Goal: Transaction & Acquisition: Purchase product/service

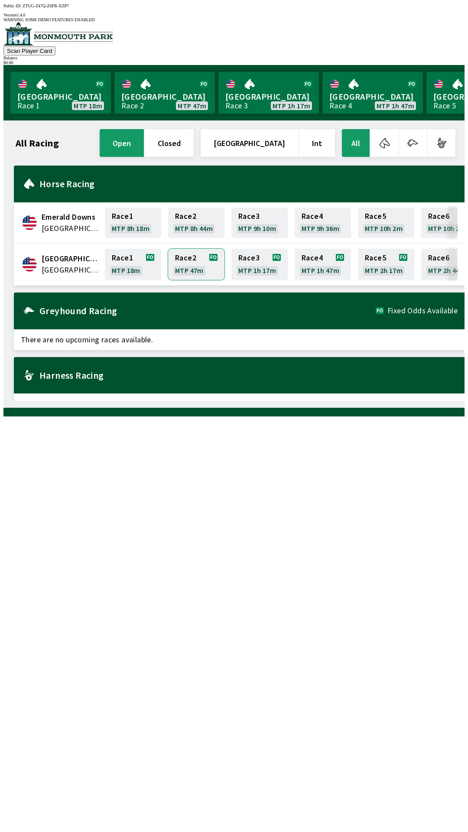
click at [202, 253] on link "Race 2 MTP 47m" at bounding box center [196, 264] width 56 height 31
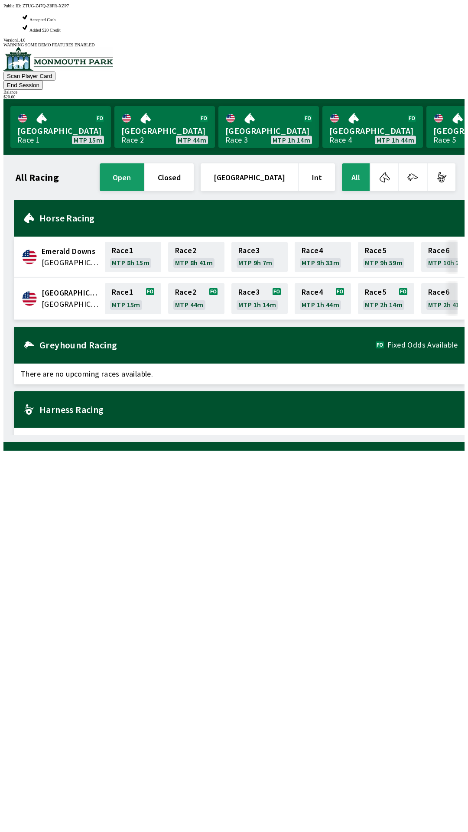
click at [43, 81] on button "End Session" at bounding box center [22, 85] width 39 height 9
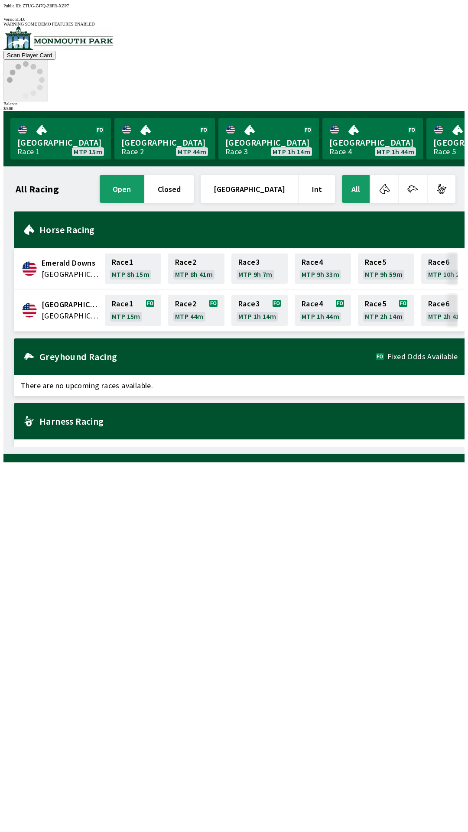
click at [45, 61] on icon at bounding box center [26, 80] width 38 height 38
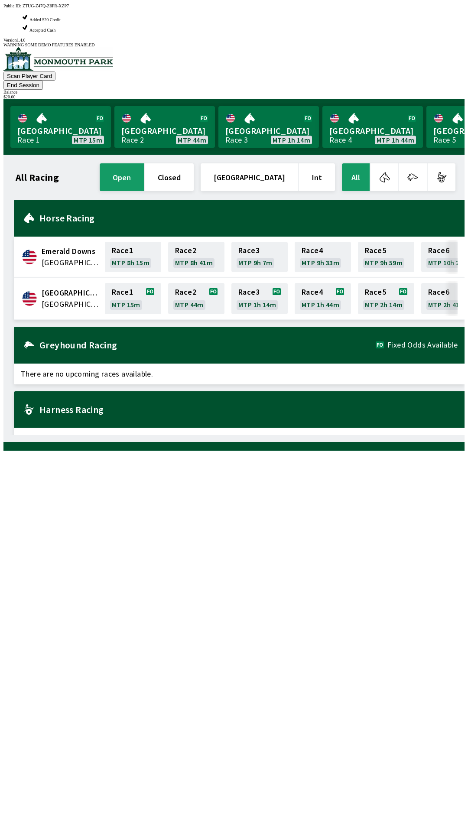
click at [43, 81] on button "End Session" at bounding box center [22, 85] width 39 height 9
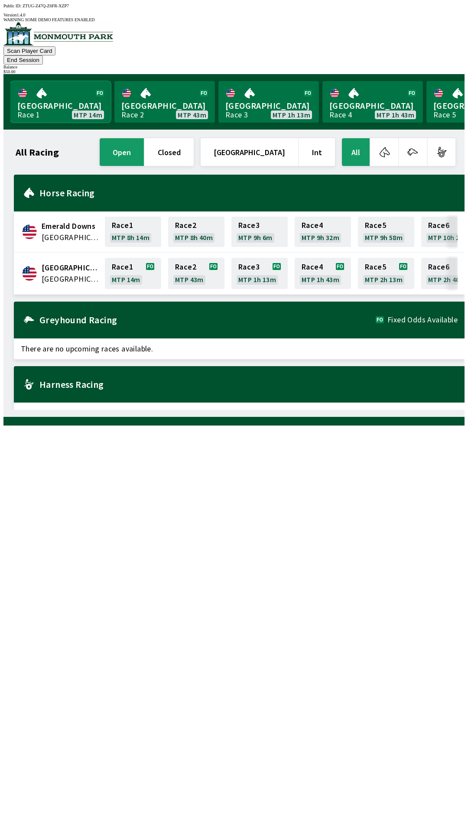
click at [35, 85] on link "Monmouth Park Race 1 MTP 14m" at bounding box center [60, 102] width 101 height 42
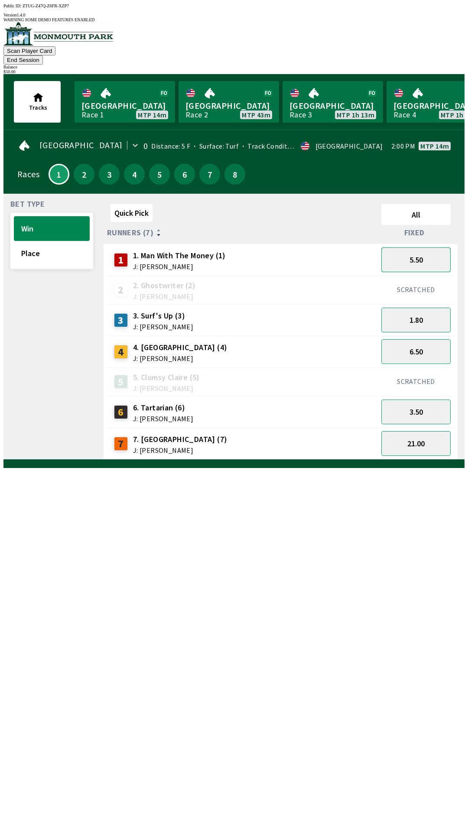
click at [419, 248] on button "5.50" at bounding box center [416, 260] width 69 height 25
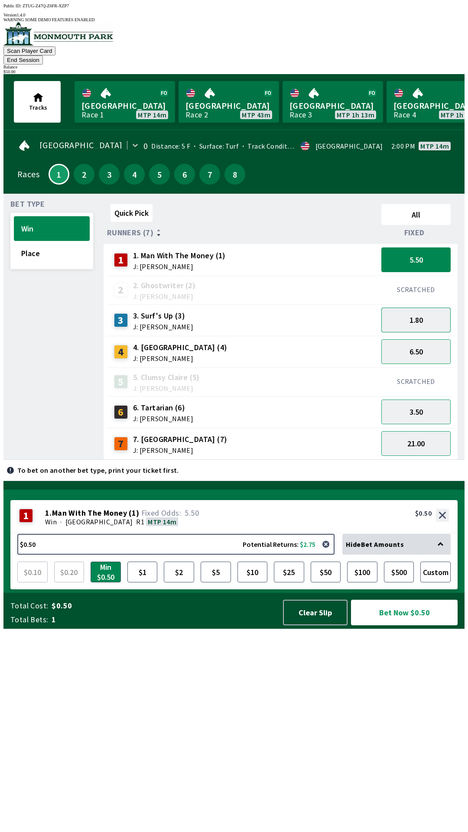
click at [418, 308] on button "1.80" at bounding box center [416, 320] width 69 height 25
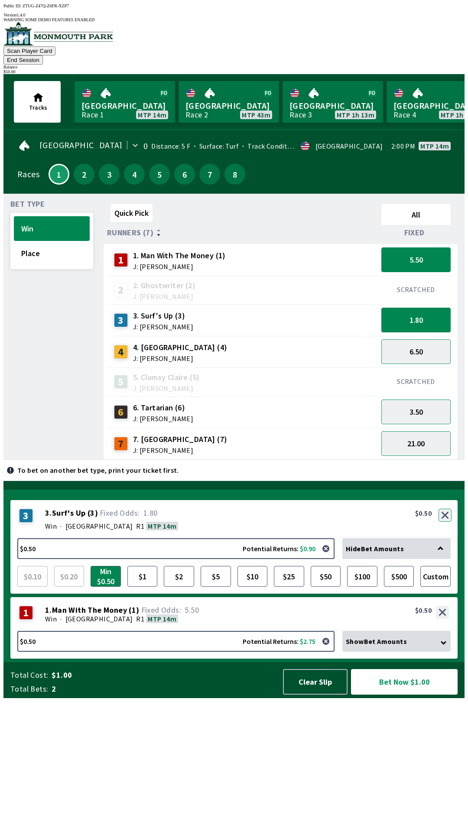
click at [447, 522] on button "button" at bounding box center [445, 515] width 13 height 13
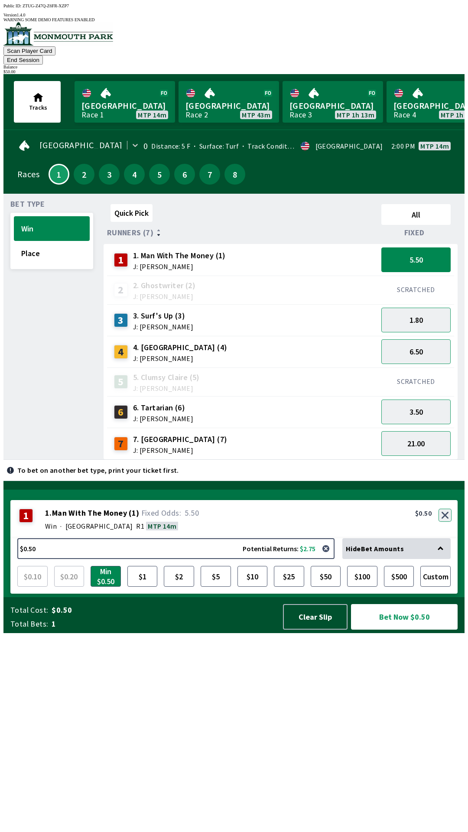
click at [446, 522] on button "button" at bounding box center [445, 515] width 13 height 13
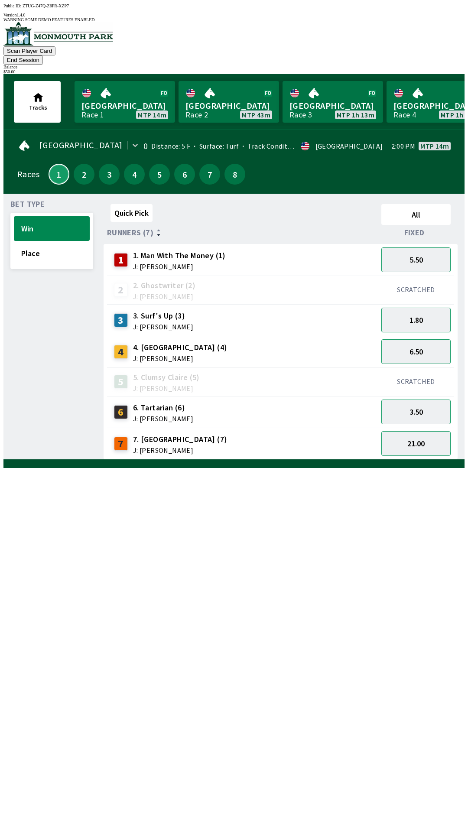
click at [55, 164] on button "1" at bounding box center [59, 174] width 21 height 21
click at [118, 87] on link "[GEOGRAPHIC_DATA] Race 1 MTP 13m" at bounding box center [125, 102] width 101 height 42
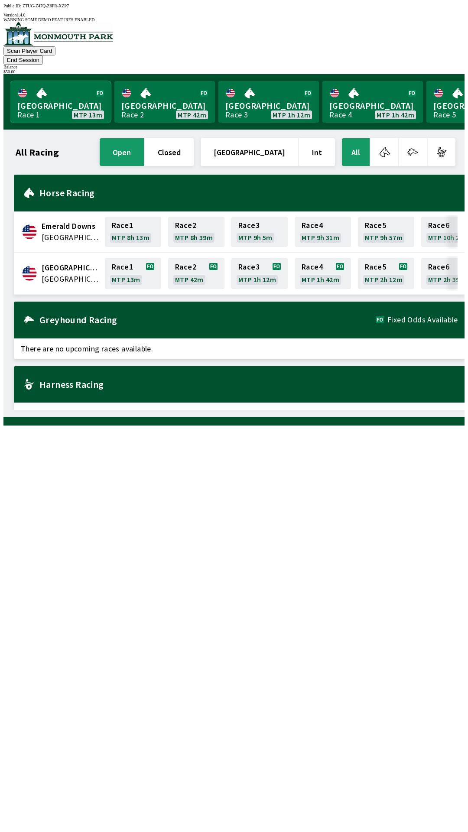
click at [41, 81] on link "[GEOGRAPHIC_DATA] Race 1 MTP 13m" at bounding box center [60, 102] width 101 height 42
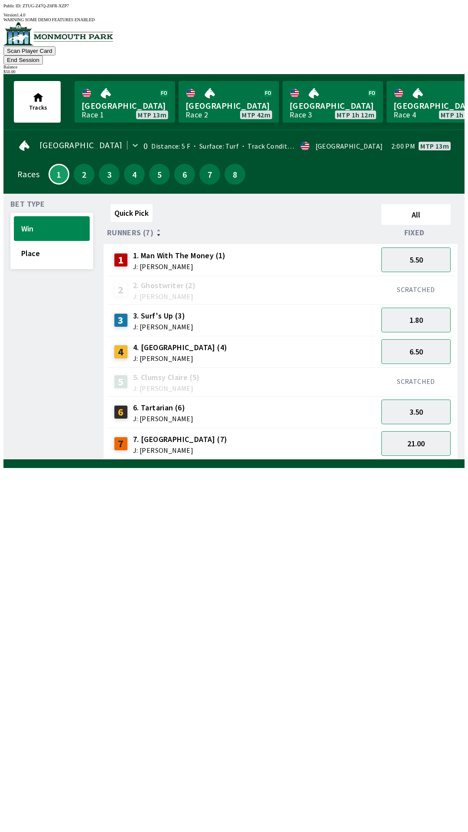
click at [45, 256] on div "Bet Type Win Place" at bounding box center [51, 330] width 83 height 259
click at [55, 241] on button "Place" at bounding box center [52, 253] width 76 height 25
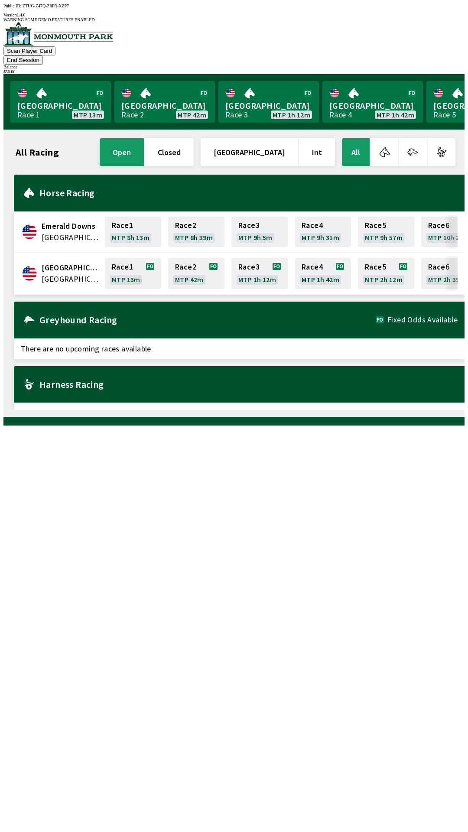
click at [43, 55] on button "End Session" at bounding box center [22, 59] width 39 height 9
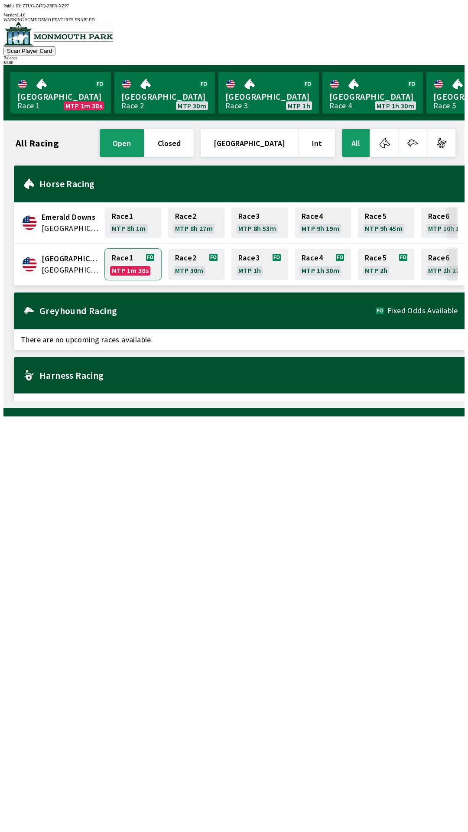
click at [124, 263] on link "Race 1 MTP 1m 38s" at bounding box center [133, 264] width 56 height 31
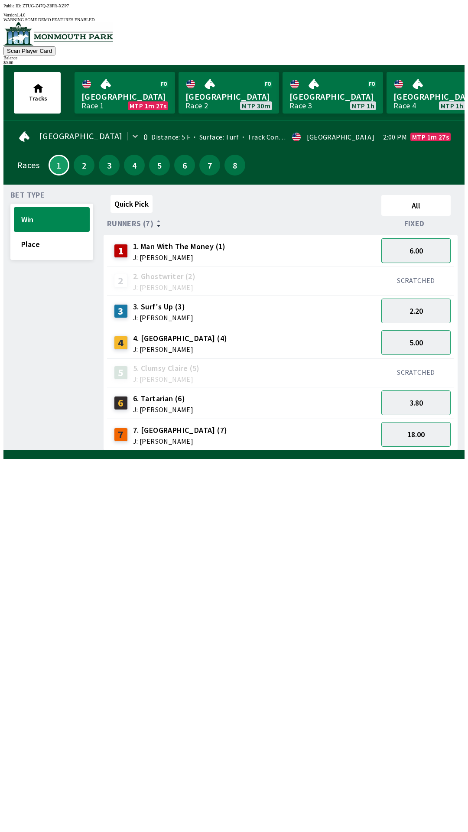
click at [412, 243] on button "6.00" at bounding box center [416, 250] width 69 height 25
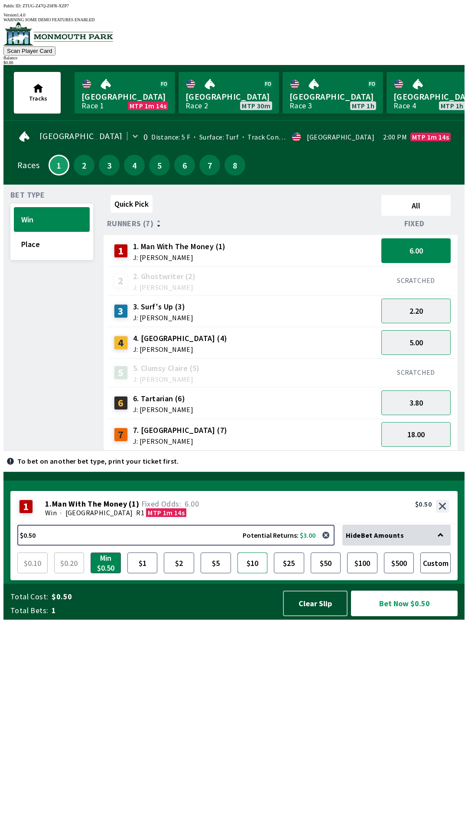
click at [261, 574] on button "$10" at bounding box center [253, 563] width 30 height 21
click at [401, 617] on button "Bet Now $10.00" at bounding box center [404, 604] width 107 height 26
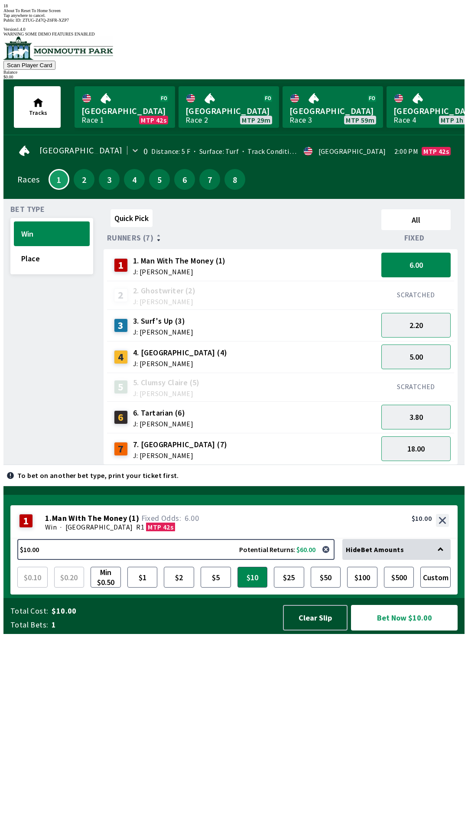
click at [95, 465] on div "Bet Type Win Place Quick Pick All Runners (7) Fixed 1 1. Man With The Money (1)…" at bounding box center [237, 333] width 454 height 263
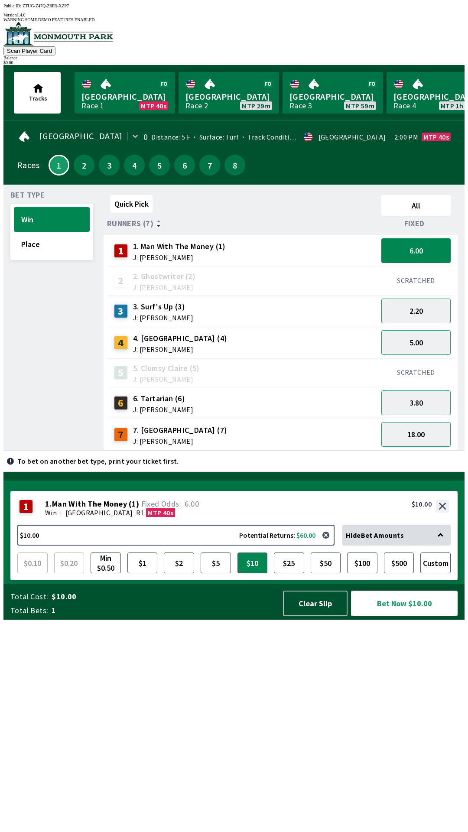
click at [397, 617] on button "Bet Now $10.00" at bounding box center [404, 604] width 107 height 26
click at [394, 617] on button "Bet Now $10.00" at bounding box center [404, 604] width 107 height 26
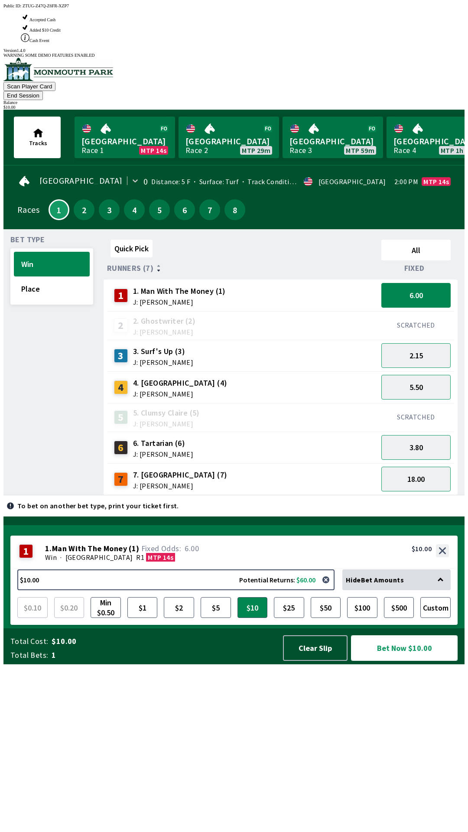
click at [402, 661] on button "Bet Now $10.00" at bounding box center [404, 649] width 107 height 26
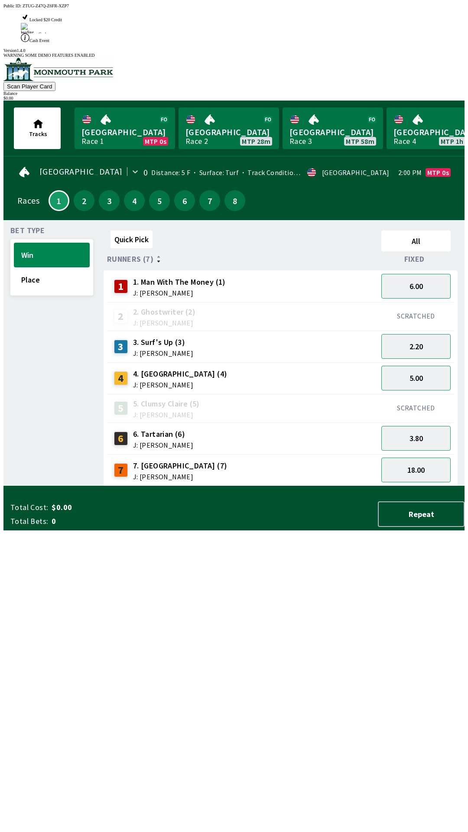
click at [269, 486] on div "Quick Pick All Runners (7) Fixed 1 1. Man With The Money (1) J: [PERSON_NAME] 6…" at bounding box center [284, 356] width 361 height 259
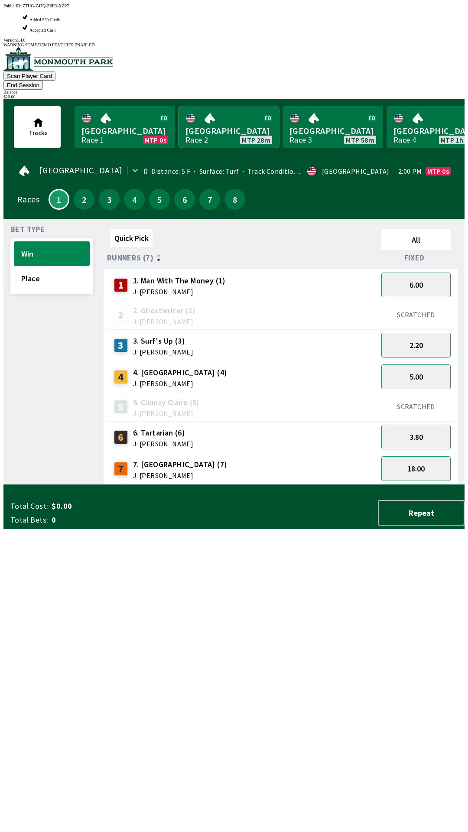
click at [219, 106] on link "[GEOGRAPHIC_DATA] Race 2 MTP 28m" at bounding box center [229, 127] width 101 height 42
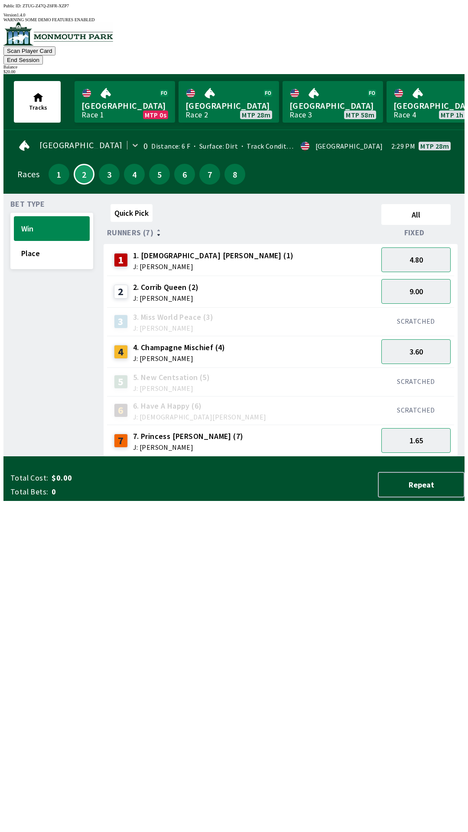
click at [411, 368] on div "SCRATCHED" at bounding box center [416, 382] width 76 height 29
click at [415, 428] on button "1.60" at bounding box center [416, 440] width 69 height 25
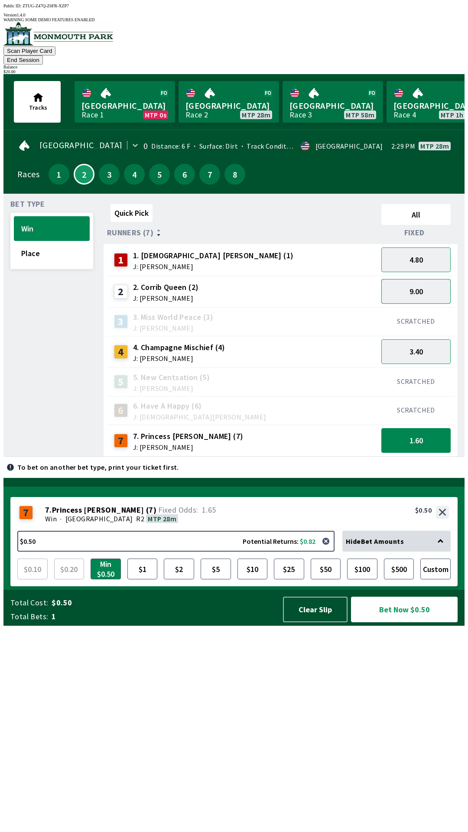
click at [425, 279] on button "9.00" at bounding box center [416, 291] width 69 height 25
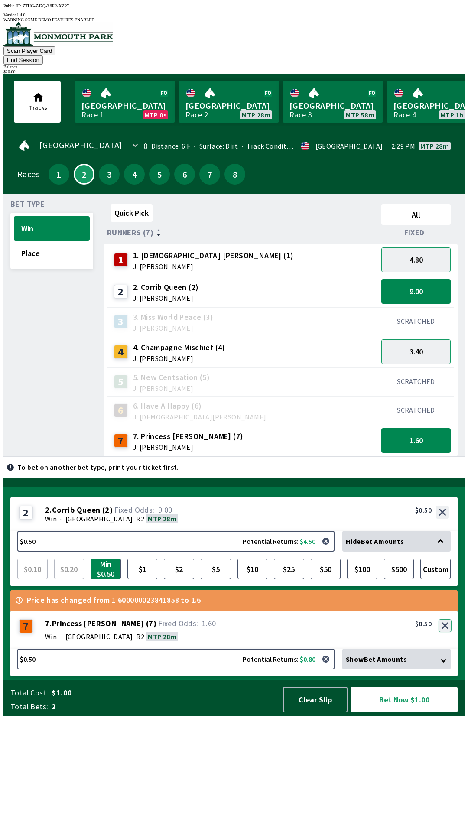
click at [443, 633] on button "button" at bounding box center [445, 626] width 13 height 13
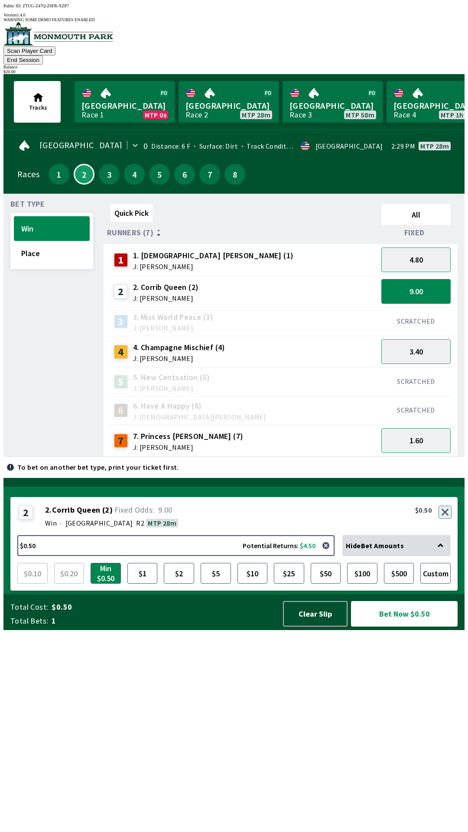
click at [444, 535] on div "2 2 . Corrib Queen ( 2 ) Win · [GEOGRAPHIC_DATA] R2 MTP 28m 2. Corrib Queen (2)…" at bounding box center [233, 516] width 447 height 38
click at [449, 519] on button "button" at bounding box center [445, 512] width 13 height 13
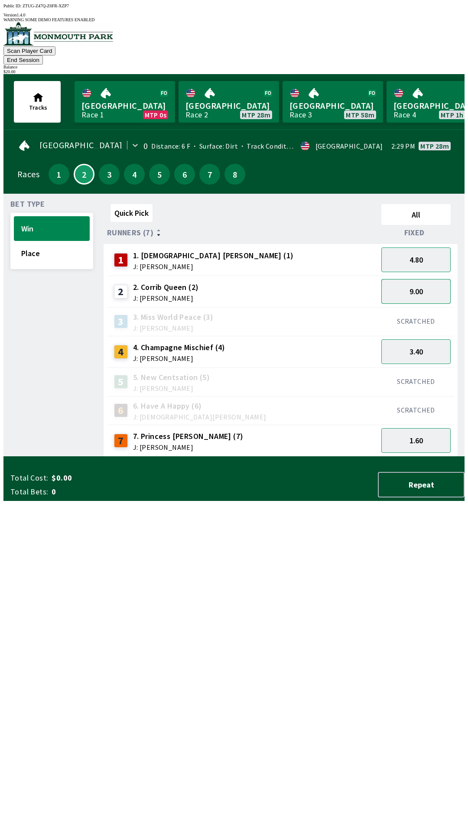
click at [426, 281] on button "9.00" at bounding box center [416, 291] width 69 height 25
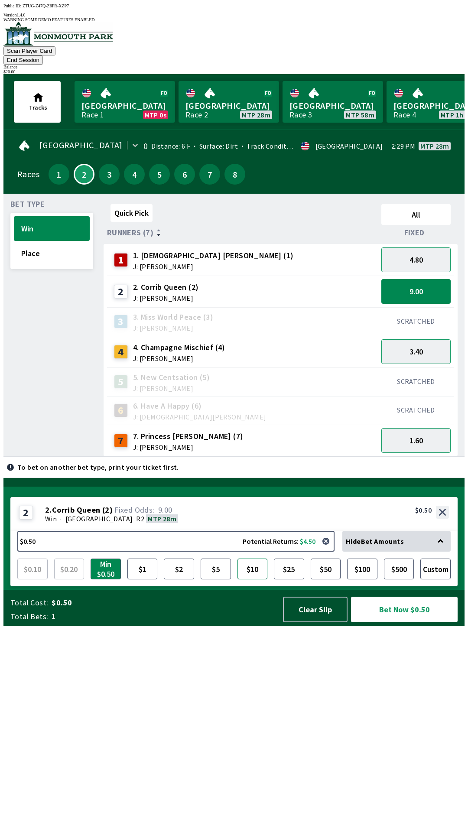
click at [256, 580] on button "$10" at bounding box center [253, 569] width 30 height 21
click at [415, 432] on button "1.60" at bounding box center [416, 440] width 69 height 25
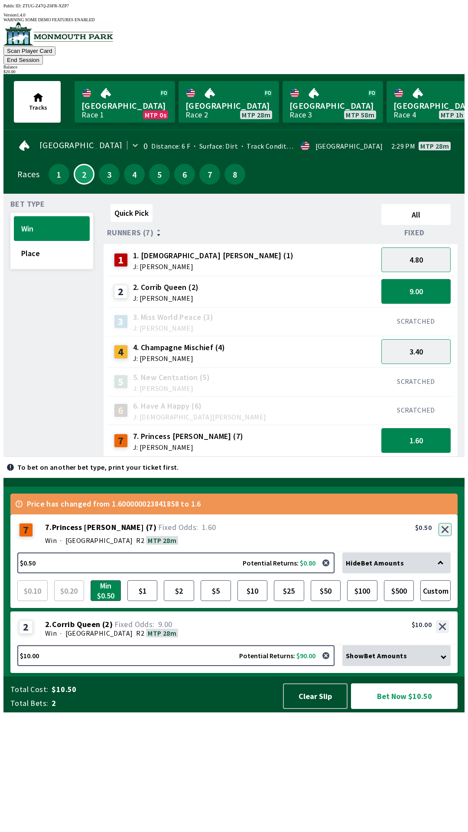
click at [443, 553] on div "7 7 . Princess [PERSON_NAME] ( 7 ) Win · [GEOGRAPHIC_DATA] R2 MTP 28m 7. Prince…" at bounding box center [233, 534] width 447 height 38
click at [445, 536] on button "button" at bounding box center [445, 529] width 13 height 13
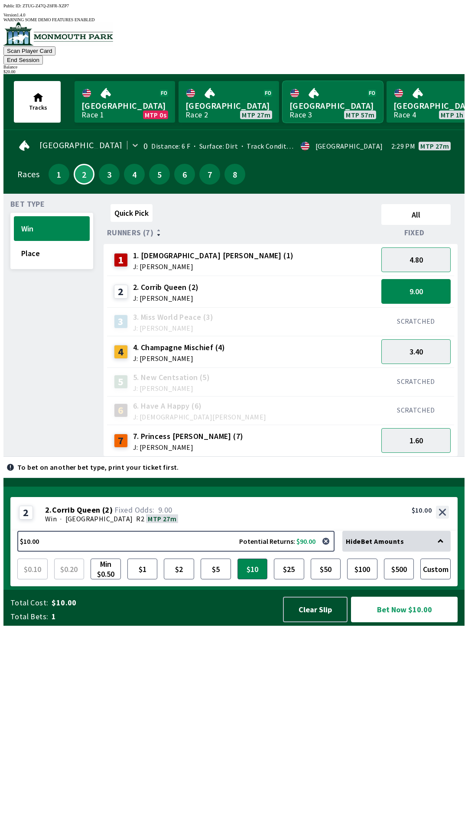
click at [328, 90] on link "Monmouth Park Race 3 MTP 57m" at bounding box center [333, 102] width 101 height 42
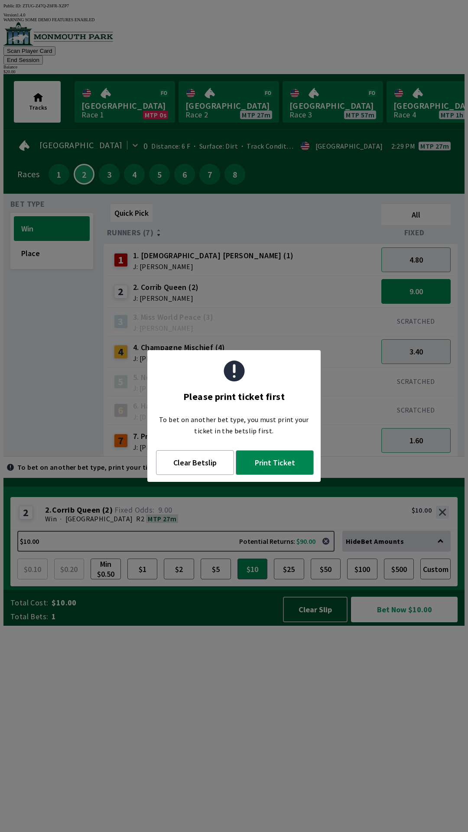
click at [182, 457] on div "Quick Pick All Runners (7) Fixed 1 1. [DEMOGRAPHIC_DATA] [PERSON_NAME] (1) J: […" at bounding box center [284, 329] width 361 height 256
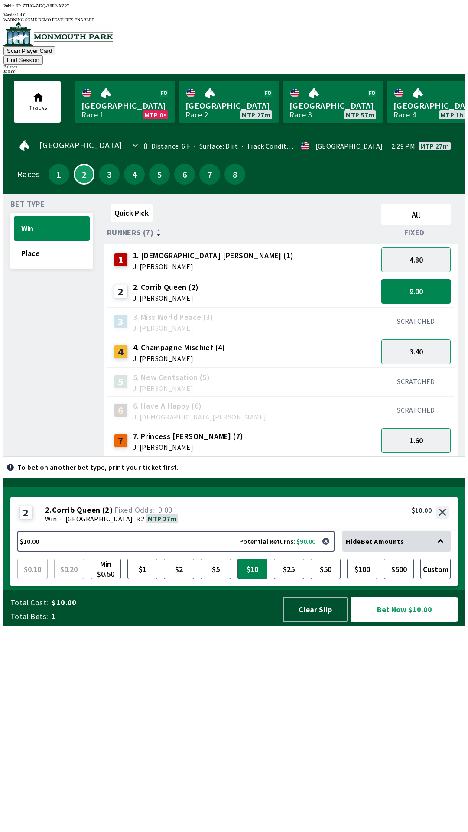
click at [402, 623] on button "Bet Now $10.00" at bounding box center [404, 610] width 107 height 26
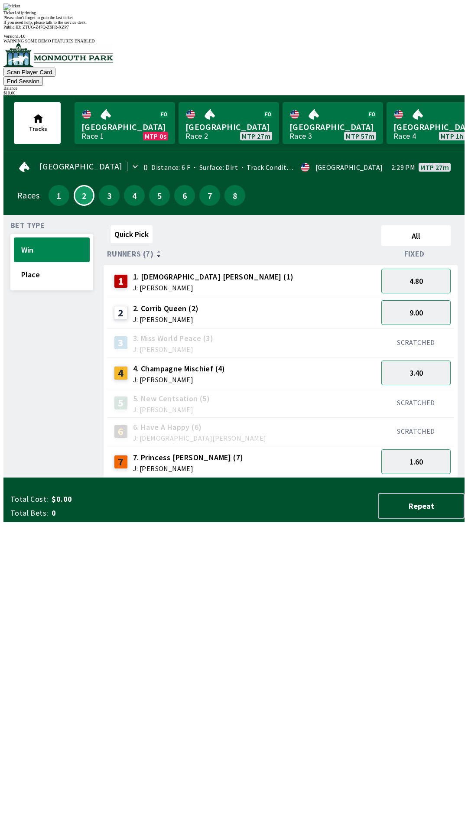
click at [288, 478] on div "Quick Pick All Runners (7) Fixed 1 1. [DEMOGRAPHIC_DATA] [PERSON_NAME] (1) J: […" at bounding box center [284, 350] width 361 height 256
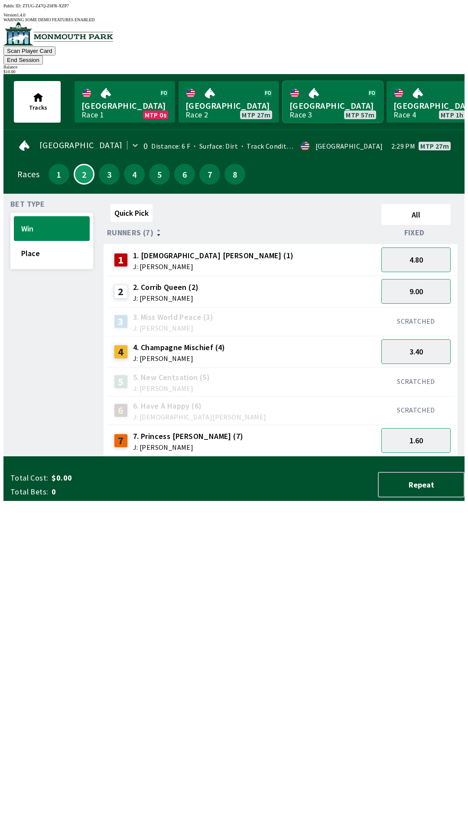
click at [321, 89] on link "Monmouth Park Race 3 MTP 57m" at bounding box center [333, 102] width 101 height 42
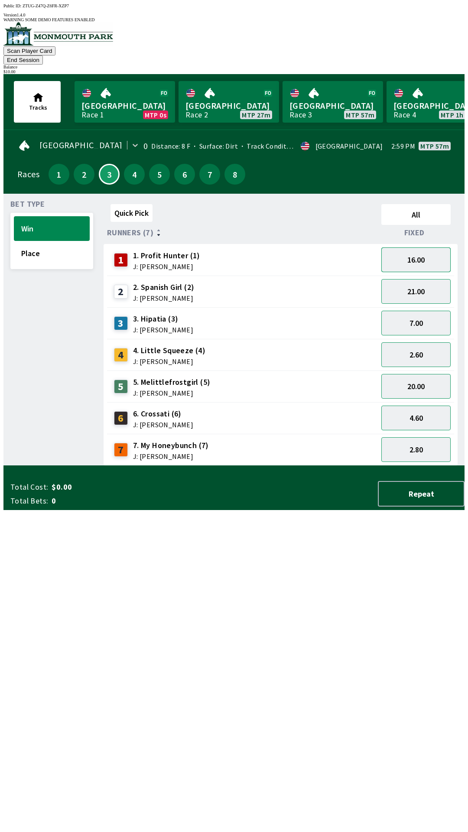
click at [421, 248] on button "16.00" at bounding box center [416, 260] width 69 height 25
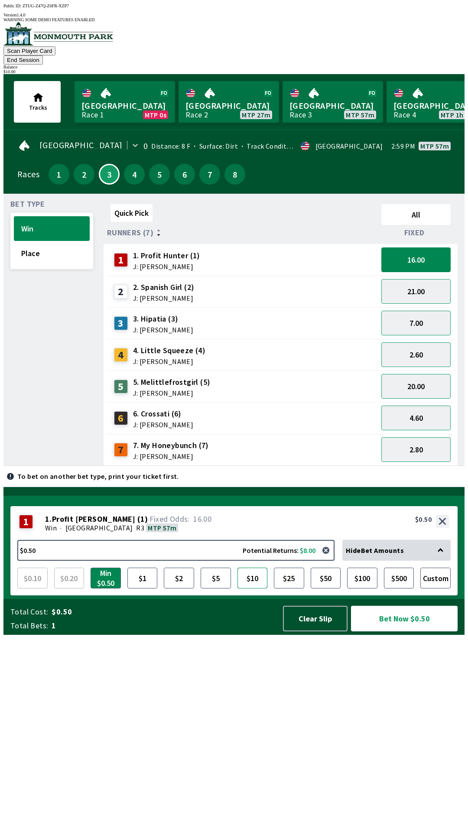
click at [252, 589] on button "$10" at bounding box center [253, 578] width 30 height 21
click at [421, 375] on button "20.00" at bounding box center [416, 386] width 69 height 25
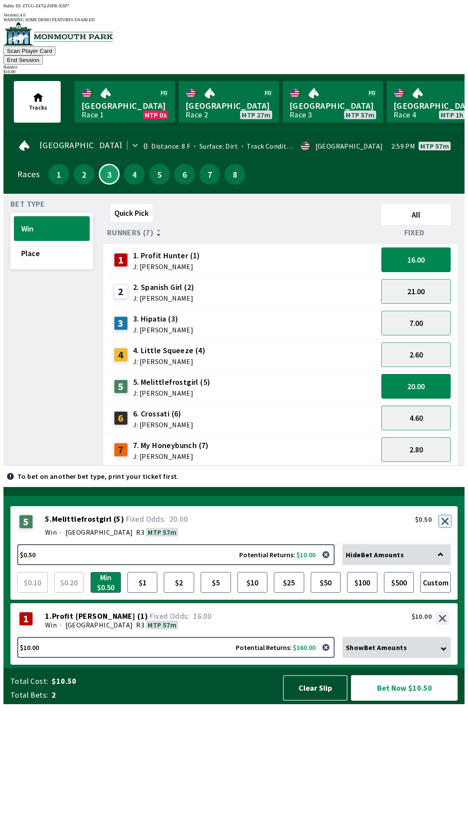
click at [446, 528] on button "button" at bounding box center [445, 521] width 13 height 13
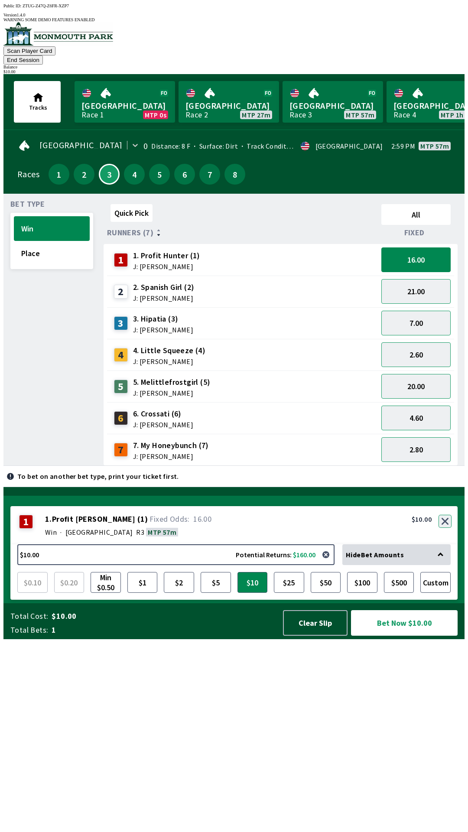
click at [446, 528] on button "button" at bounding box center [445, 521] width 13 height 13
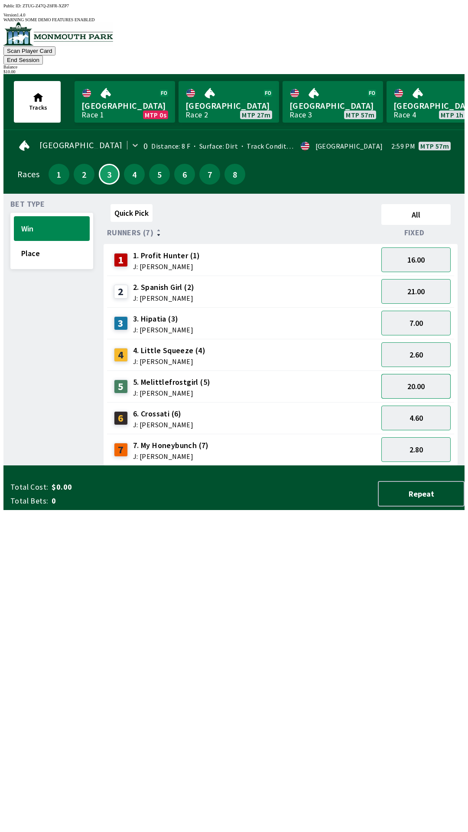
click at [413, 374] on button "20.00" at bounding box center [416, 386] width 69 height 25
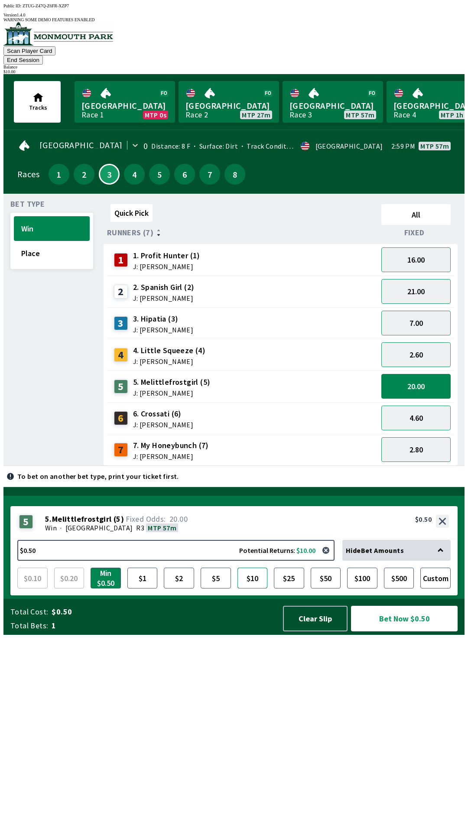
click at [253, 589] on button "$10" at bounding box center [253, 578] width 30 height 21
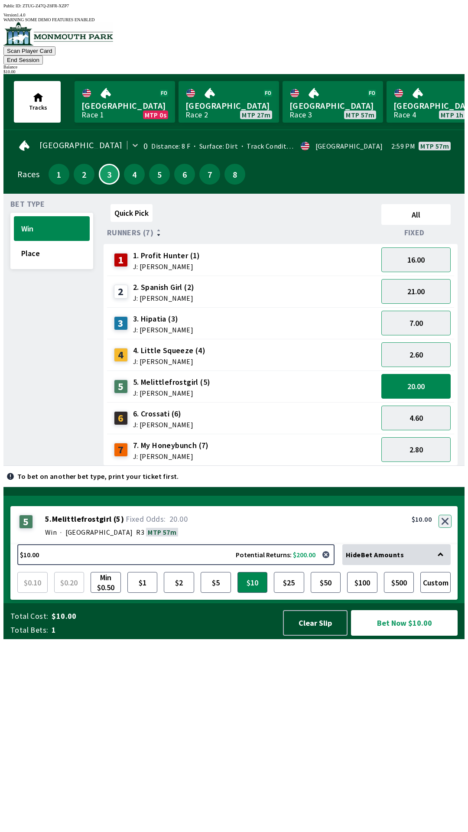
click at [446, 528] on button "button" at bounding box center [445, 521] width 13 height 13
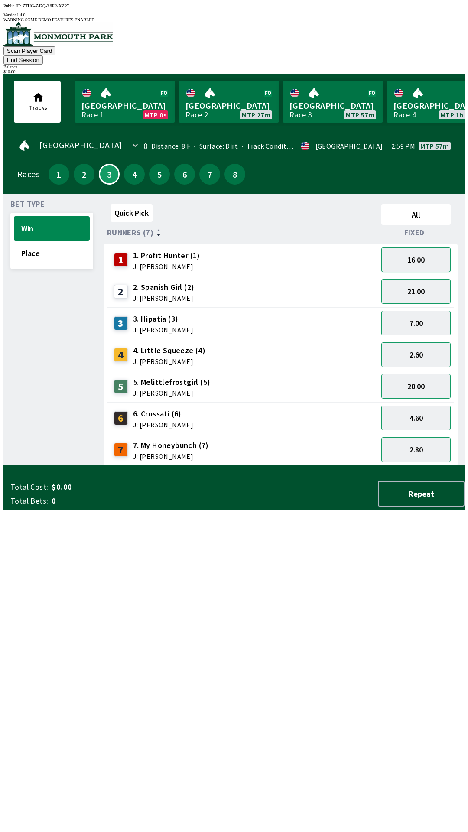
click at [425, 249] on button "16.00" at bounding box center [416, 260] width 69 height 25
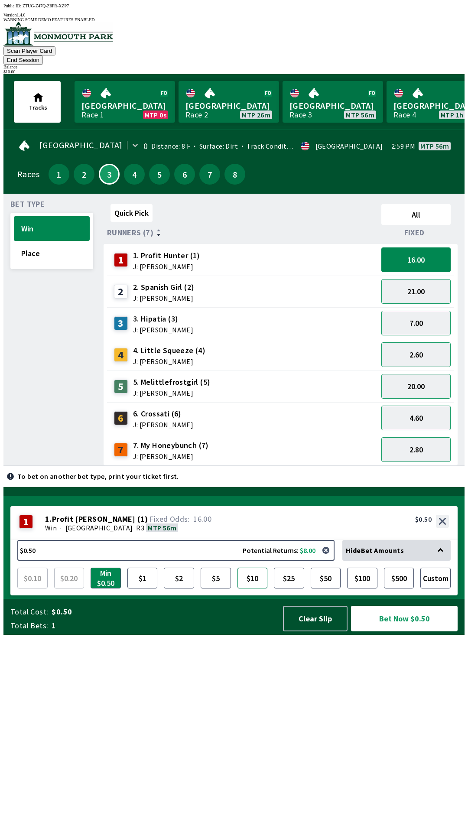
click at [243, 589] on button "$10" at bounding box center [253, 578] width 30 height 21
click at [394, 632] on button "Bet Now $10.00" at bounding box center [404, 619] width 107 height 26
